Goal: Information Seeking & Learning: Check status

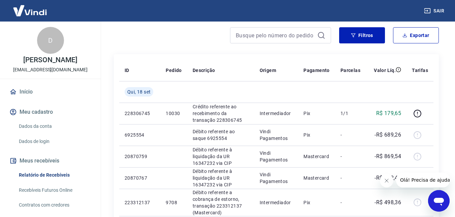
scroll to position [67, 0]
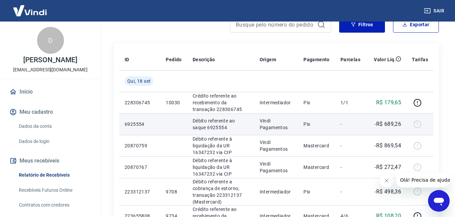
click at [237, 127] on p "Débito referente ao saque 6925554" at bounding box center [221, 124] width 56 height 13
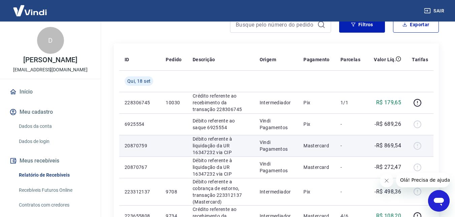
click at [235, 146] on p "Débito referente à liquidação da UR 16347232 via CIP" at bounding box center [221, 146] width 56 height 20
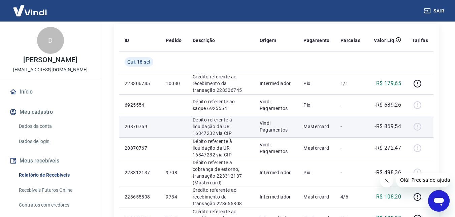
scroll to position [101, 0]
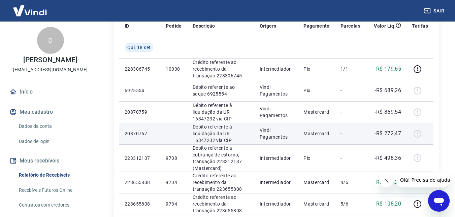
click at [240, 138] on p "Débito referente à liquidação da UR 16347232 via CIP" at bounding box center [221, 134] width 56 height 20
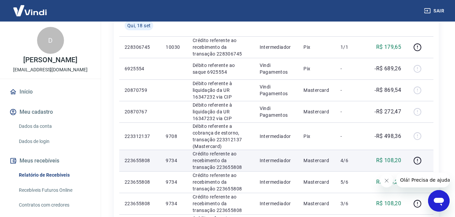
scroll to position [135, 0]
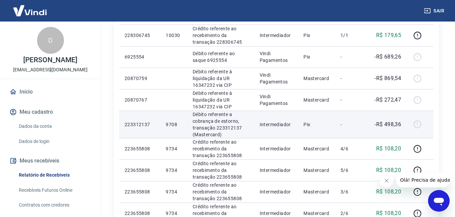
click at [416, 125] on div at bounding box center [420, 124] width 16 height 11
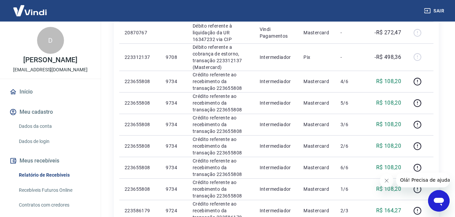
scroll to position [168, 0]
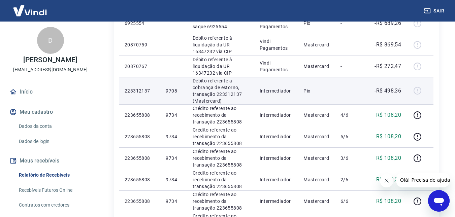
click at [217, 94] on p "Débito referente a cobrança de estorno, transação 223312137 (Mastercard)" at bounding box center [221, 91] width 56 height 27
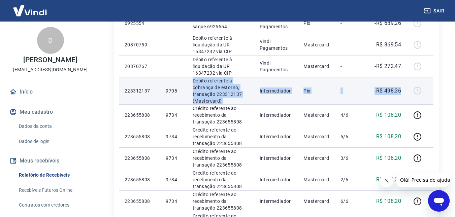
drag, startPoint x: 191, startPoint y: 81, endPoint x: 403, endPoint y: 92, distance: 211.6
click at [403, 92] on tr "223312137 9708 Débito referente a cobrança de estorno, transação 223312137 (Mas…" at bounding box center [276, 90] width 314 height 27
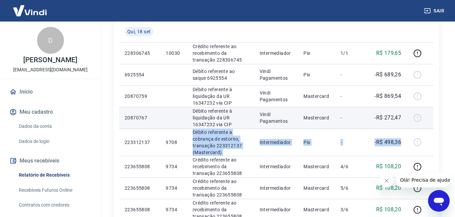
scroll to position [101, 0]
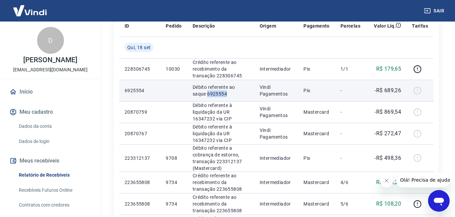
drag, startPoint x: 188, startPoint y: 93, endPoint x: 220, endPoint y: 93, distance: 32.3
click at [220, 93] on td "Débito referente ao saque 6925554" at bounding box center [220, 91] width 67 height 22
copy p "6925554"
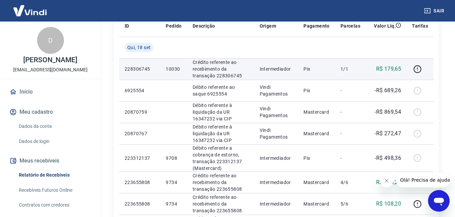
click at [226, 76] on p "Crédito referente ao recebimento da transação 228306745" at bounding box center [221, 69] width 56 height 20
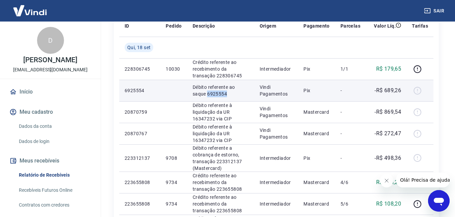
drag, startPoint x: 188, startPoint y: 94, endPoint x: 220, endPoint y: 93, distance: 31.7
click at [220, 93] on td "Débito referente ao saque 6925554" at bounding box center [220, 91] width 67 height 22
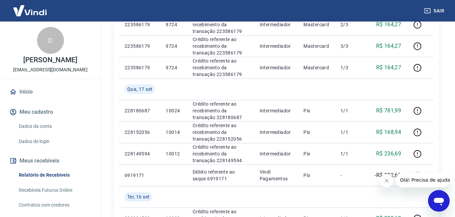
scroll to position [404, 0]
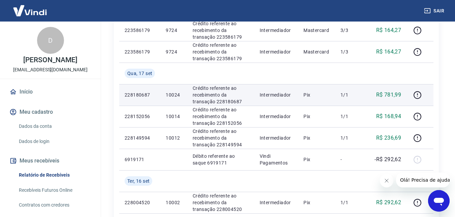
click at [221, 97] on p "Crédito referente ao recebimento da transação 228180687" at bounding box center [221, 95] width 56 height 20
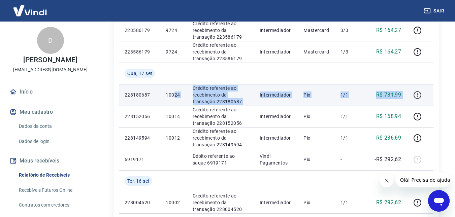
drag, startPoint x: 174, startPoint y: 95, endPoint x: 413, endPoint y: 93, distance: 238.6
click at [412, 93] on tr "228180687 10024 Crédito referente ao recebimento da transação 228180687 Interme…" at bounding box center [276, 95] width 314 height 22
click at [421, 94] on icon "button" at bounding box center [418, 95] width 8 height 8
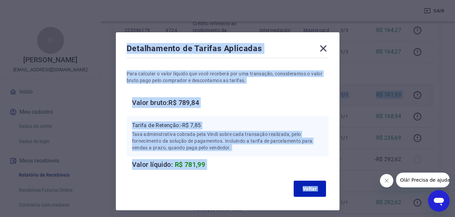
click at [275, 112] on div "Para calcular o valor líquido que você receberá por uma transação, consideramos…" at bounding box center [228, 115] width 202 height 111
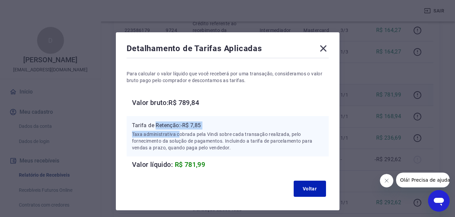
click at [221, 148] on div "Tarifa de Retenção: -R$ 7,85 Taxa administrativa cobrada pela Vindi sobre cada …" at bounding box center [228, 136] width 202 height 40
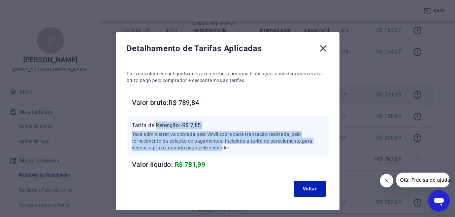
click at [221, 148] on p "Taxa administrativa cobrada pela Vindi sobre cada transação realizada, pelo for…" at bounding box center [227, 141] width 191 height 20
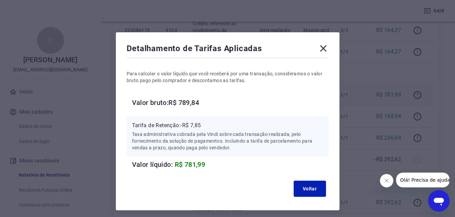
drag, startPoint x: 239, startPoint y: 166, endPoint x: 182, endPoint y: 133, distance: 66.4
click at [183, 146] on div "Tarifa de Retenção: -R$ 7,85 Taxa administrativa cobrada pela Vindi sobre cada …" at bounding box center [228, 143] width 202 height 54
click at [213, 117] on div "Tarifa de Retenção: -R$ 7,85 Taxa administrativa cobrada pela Vindi sobre cada …" at bounding box center [228, 136] width 202 height 40
click at [326, 51] on icon at bounding box center [323, 48] width 6 height 6
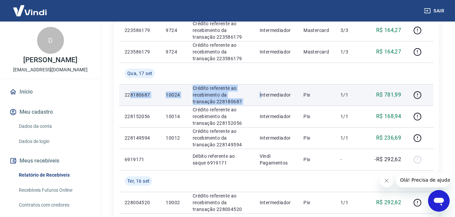
drag, startPoint x: 245, startPoint y: 92, endPoint x: 264, endPoint y: 92, distance: 18.5
click at [264, 92] on tr "228180687 10024 Crédito referente ao recebimento da transação 228180687 Interme…" at bounding box center [276, 95] width 314 height 22
click at [220, 99] on p "Crédito referente ao recebimento da transação 228180687" at bounding box center [221, 95] width 56 height 20
drag, startPoint x: 123, startPoint y: 91, endPoint x: 285, endPoint y: 94, distance: 161.8
click at [285, 94] on tr "228180687 10024 Crédito referente ao recebimento da transação 228180687 Interme…" at bounding box center [276, 95] width 314 height 22
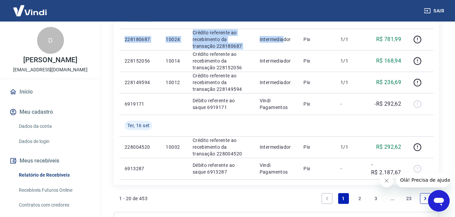
scroll to position [472, 0]
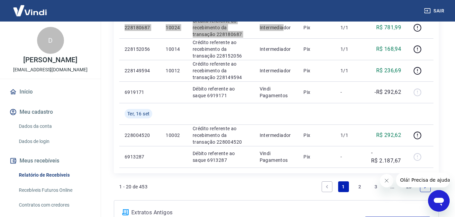
click at [389, 181] on icon "Fechar mensagem da empresa" at bounding box center [386, 180] width 5 height 5
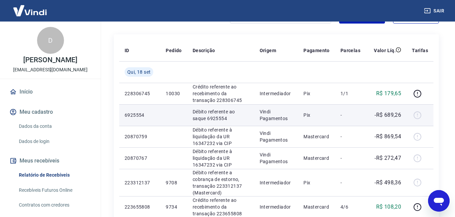
scroll to position [110, 0]
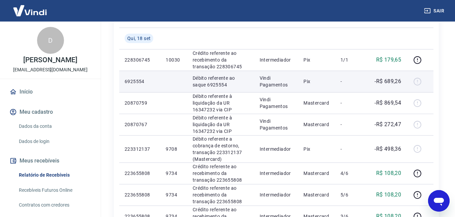
click at [418, 83] on div at bounding box center [420, 81] width 16 height 11
click at [350, 82] on p "-" at bounding box center [351, 81] width 20 height 7
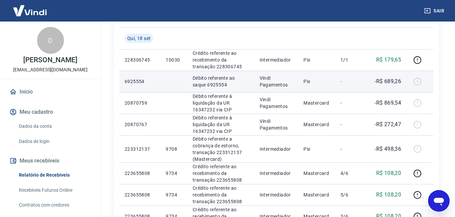
click at [322, 80] on p "Pix" at bounding box center [317, 81] width 26 height 7
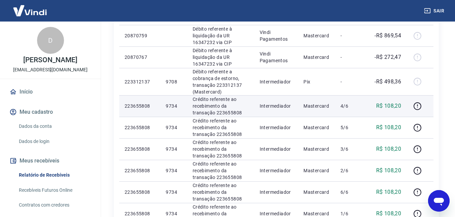
scroll to position [144, 0]
